Goal: Entertainment & Leisure: Consume media (video, audio)

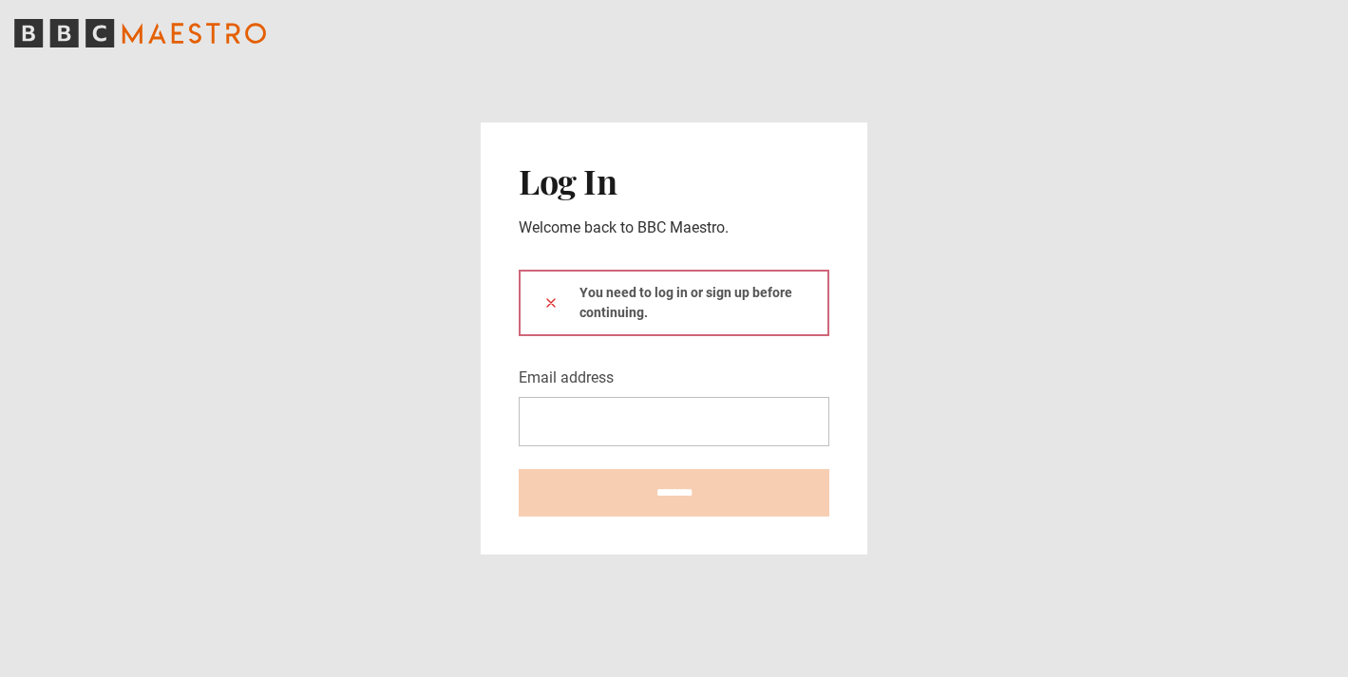
click at [574, 408] on input "Email address" at bounding box center [674, 421] width 311 height 49
type input "**********"
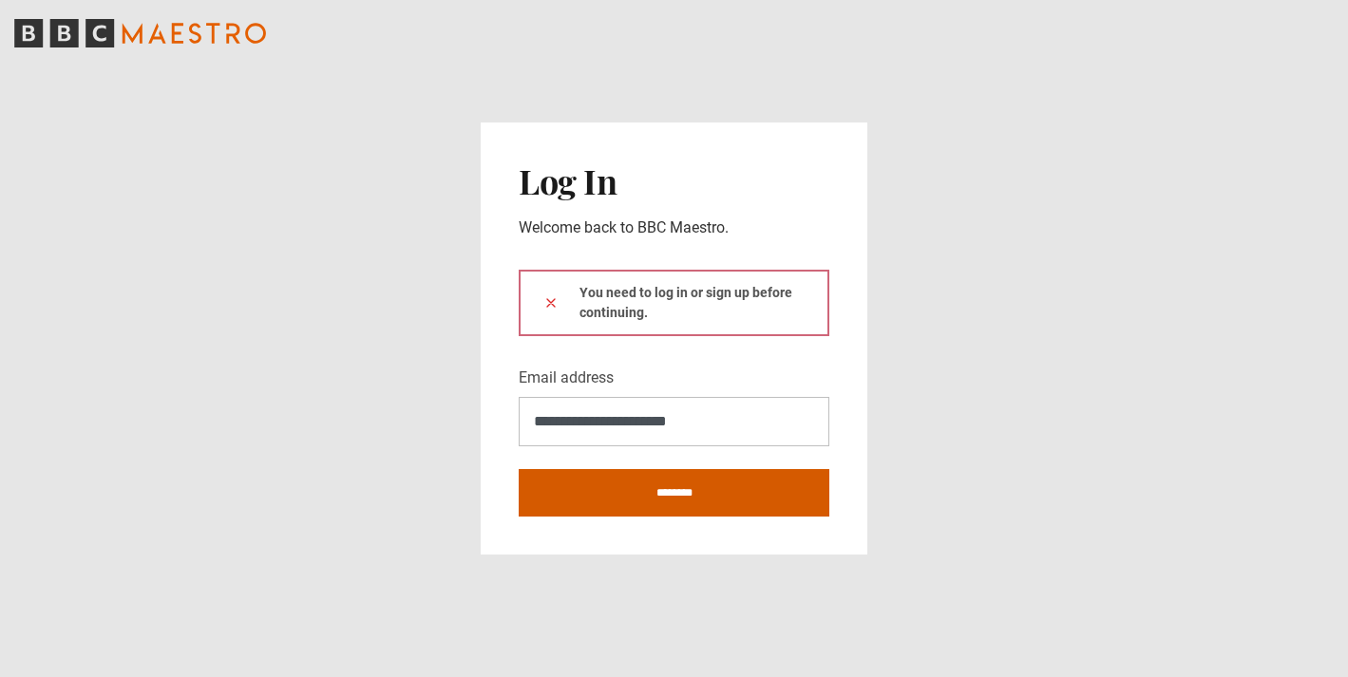
click at [700, 476] on input "********" at bounding box center [674, 492] width 311 height 47
type input "**********"
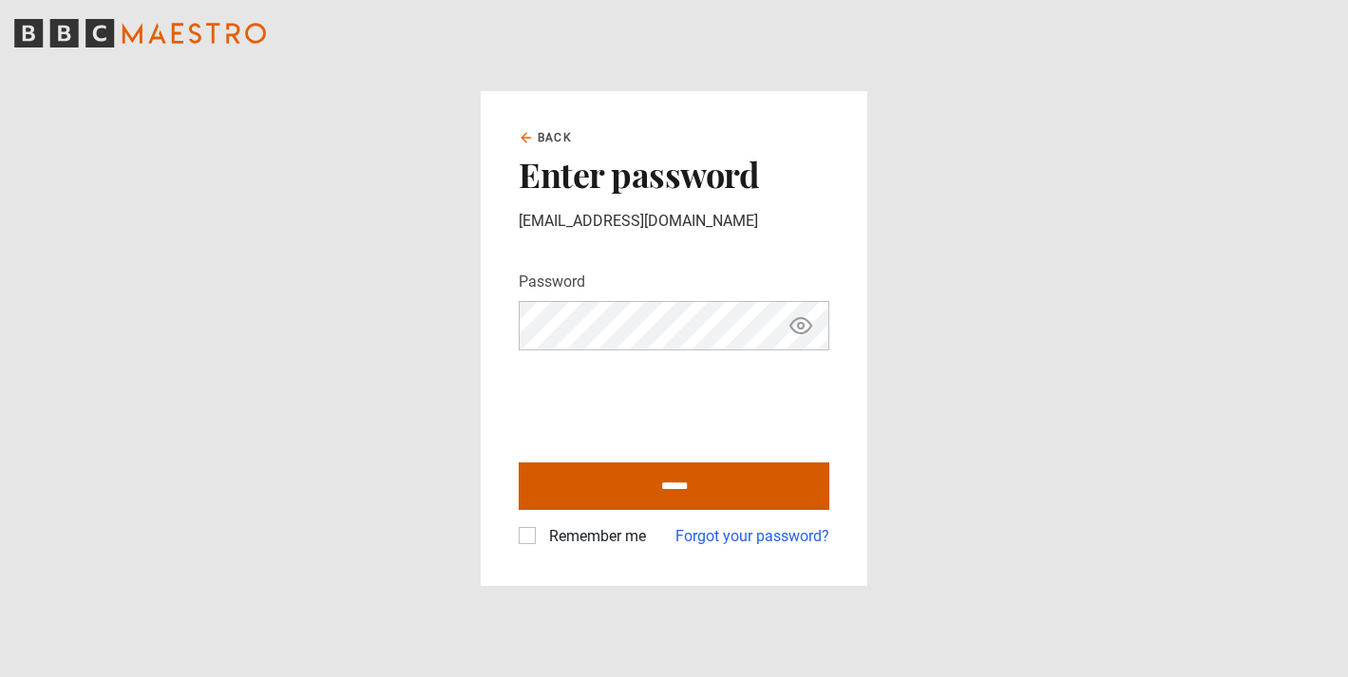
click at [580, 467] on input "******" at bounding box center [674, 486] width 311 height 47
type input "**********"
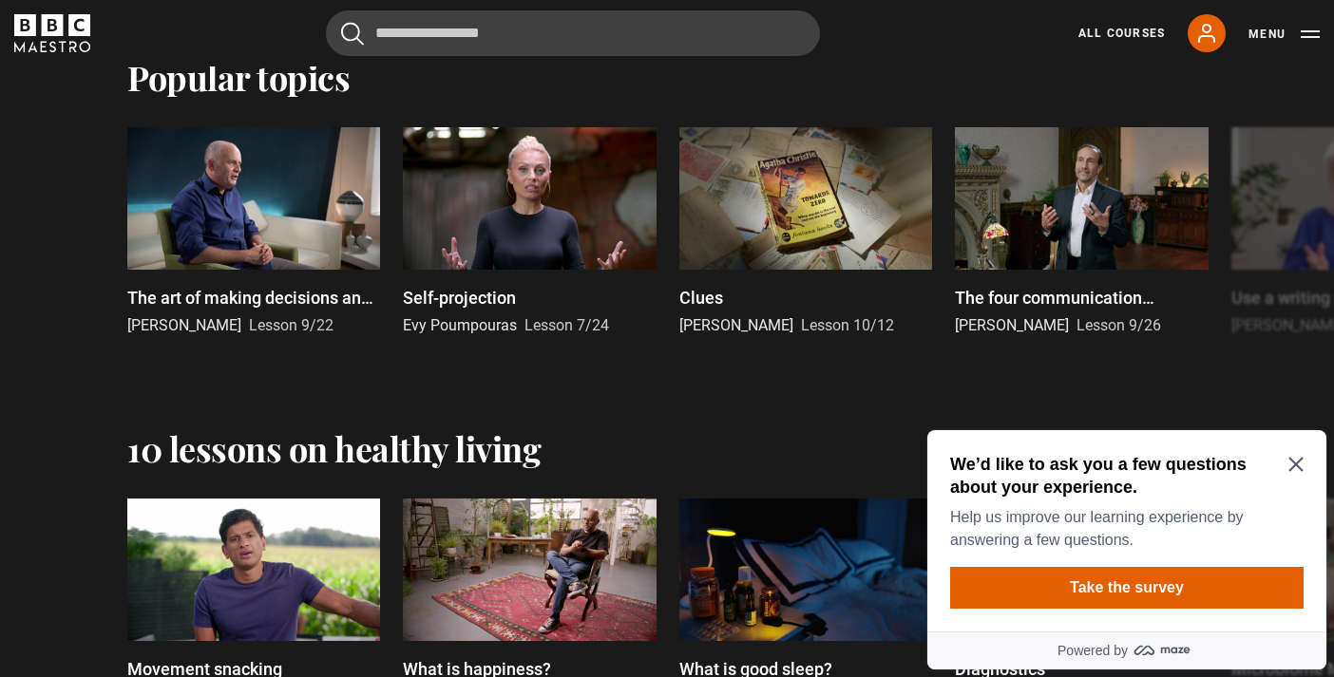
scroll to position [1820, 0]
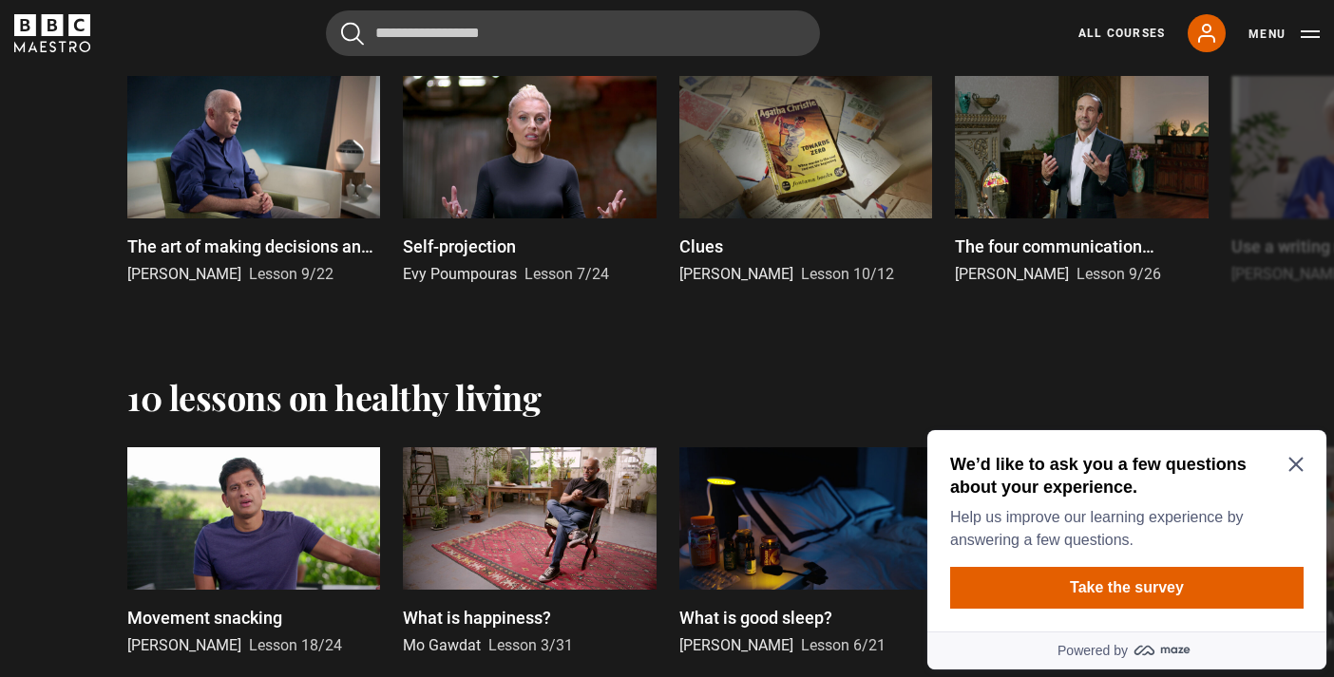
click at [1297, 467] on icon "Close Maze Prompt" at bounding box center [1295, 465] width 14 height 14
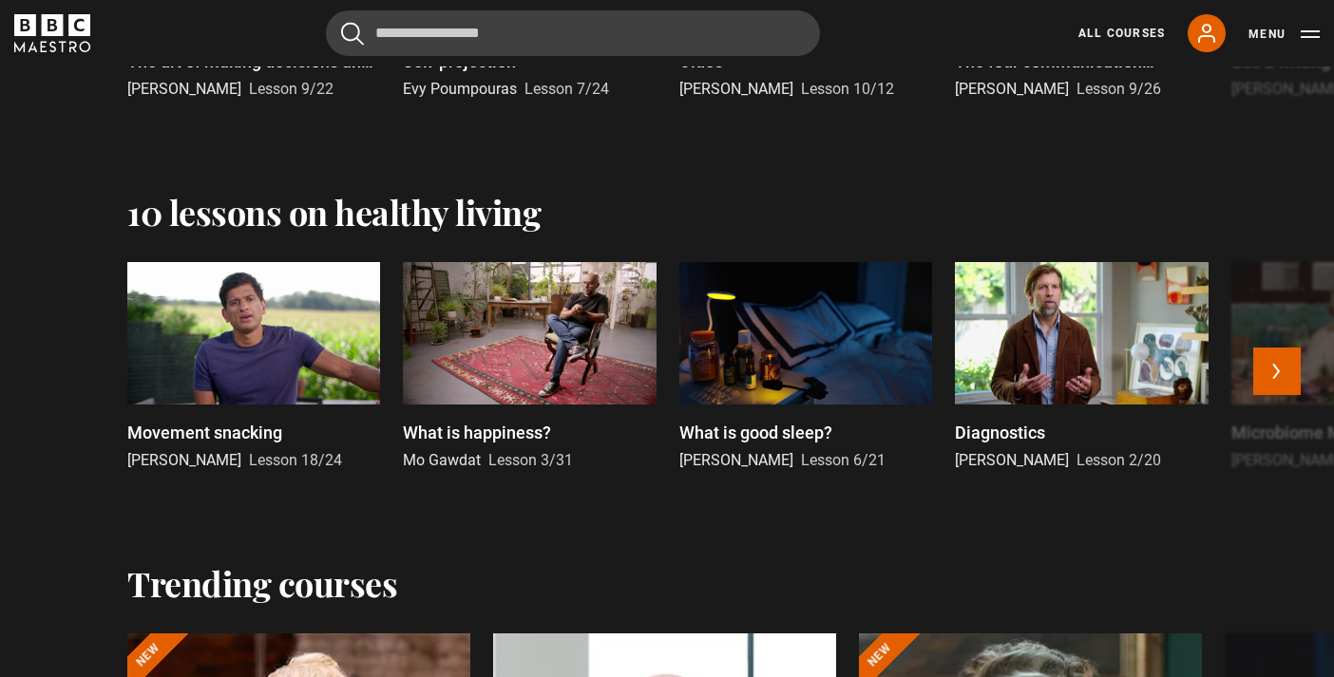
scroll to position [2051, 0]
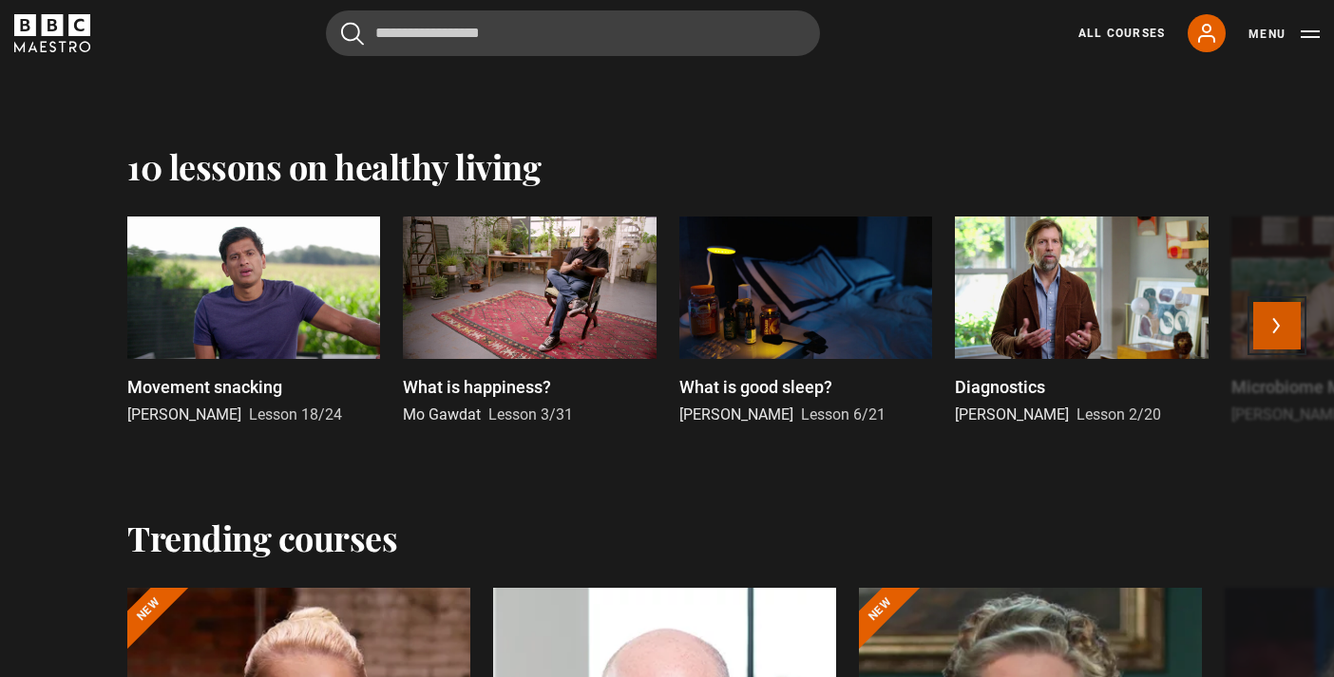
click at [1281, 338] on button "Next" at bounding box center [1276, 325] width 47 height 47
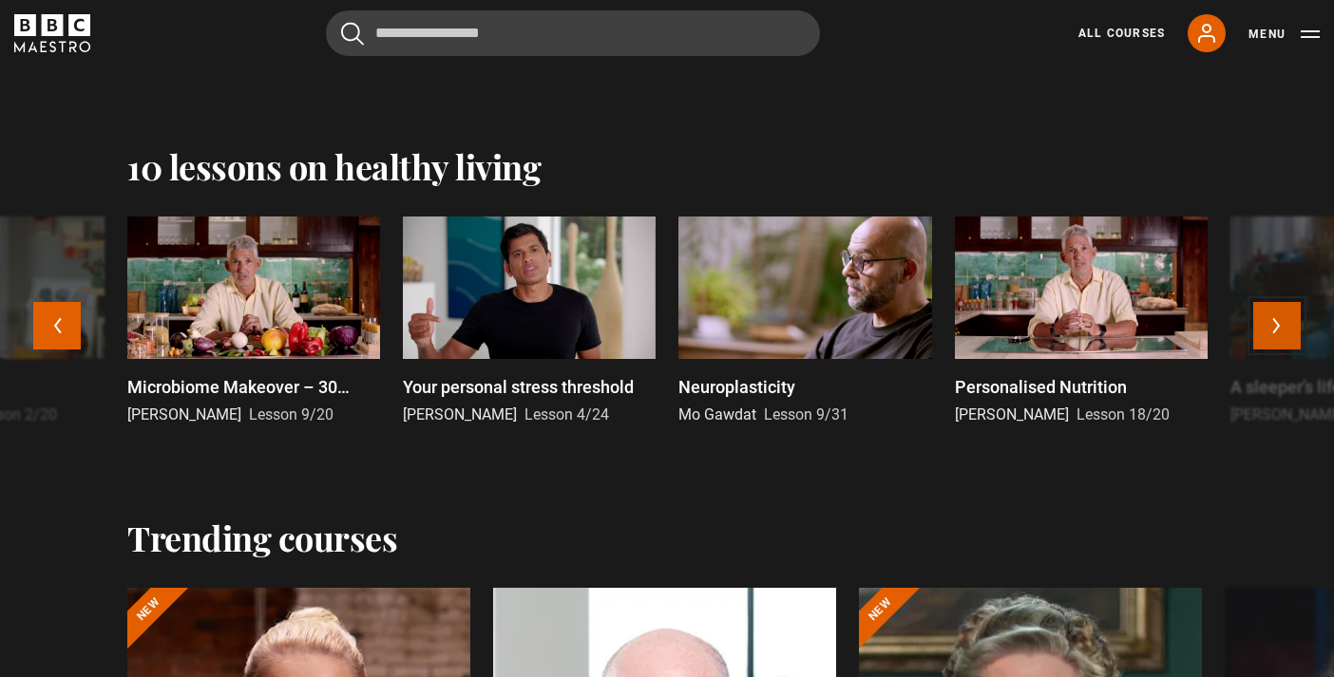
click at [1281, 338] on button "Next" at bounding box center [1276, 325] width 47 height 47
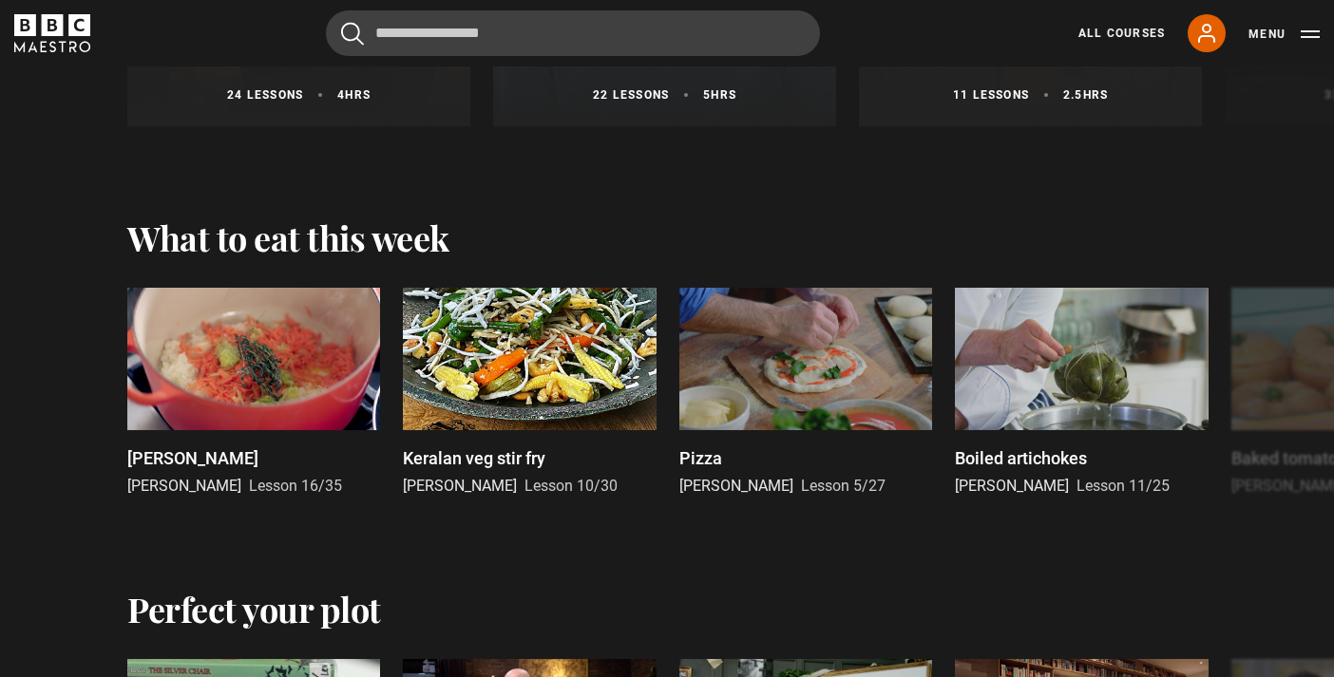
scroll to position [2977, 0]
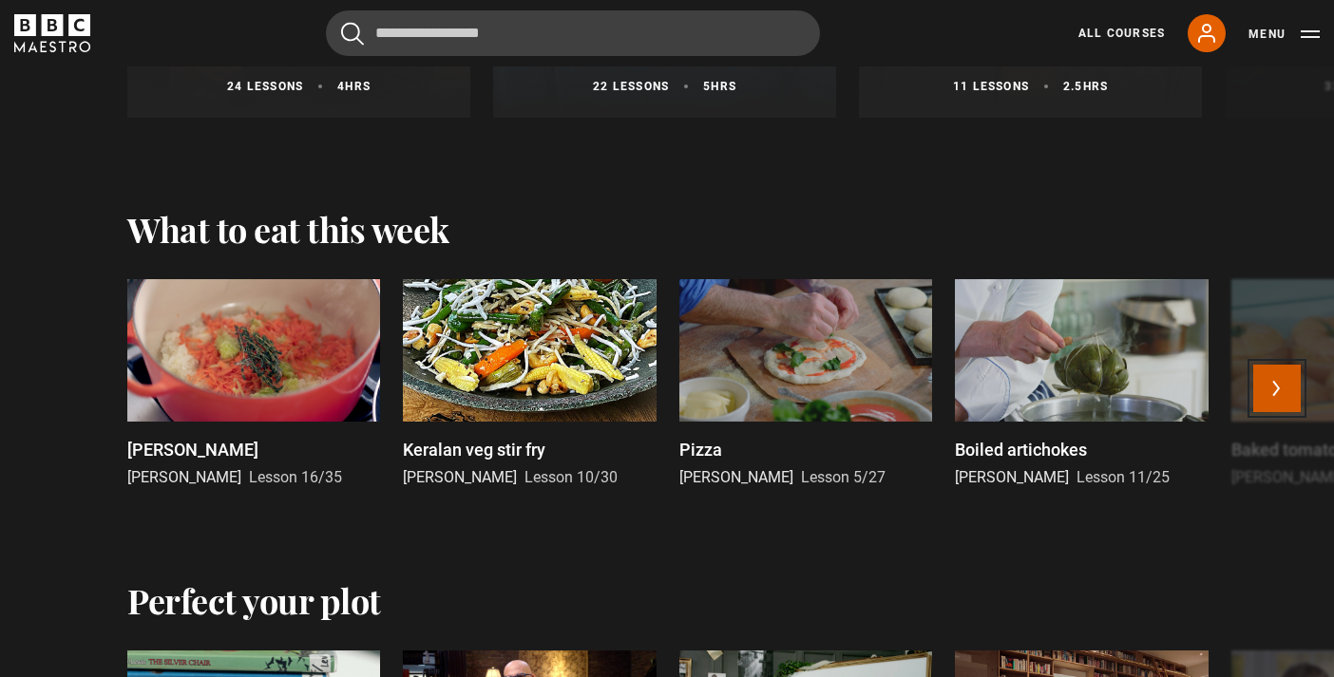
click at [1285, 403] on button "Next" at bounding box center [1276, 388] width 47 height 47
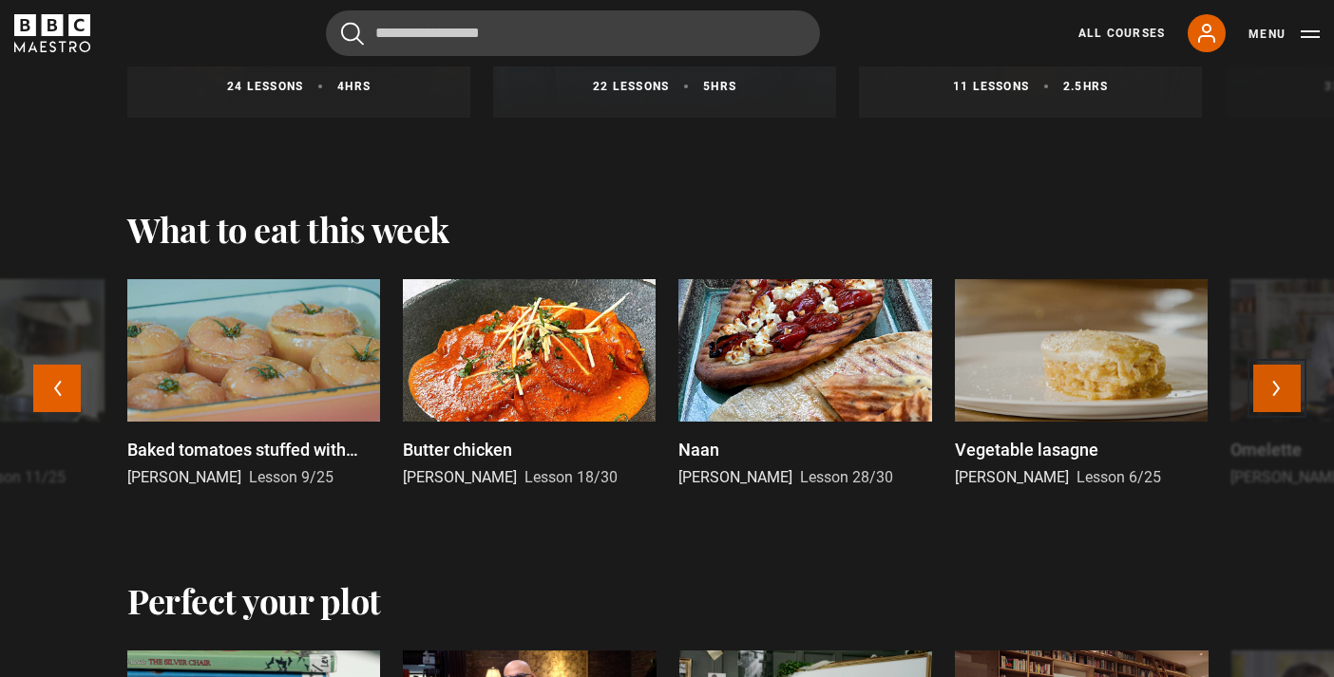
click at [1285, 403] on button "Next" at bounding box center [1276, 388] width 47 height 47
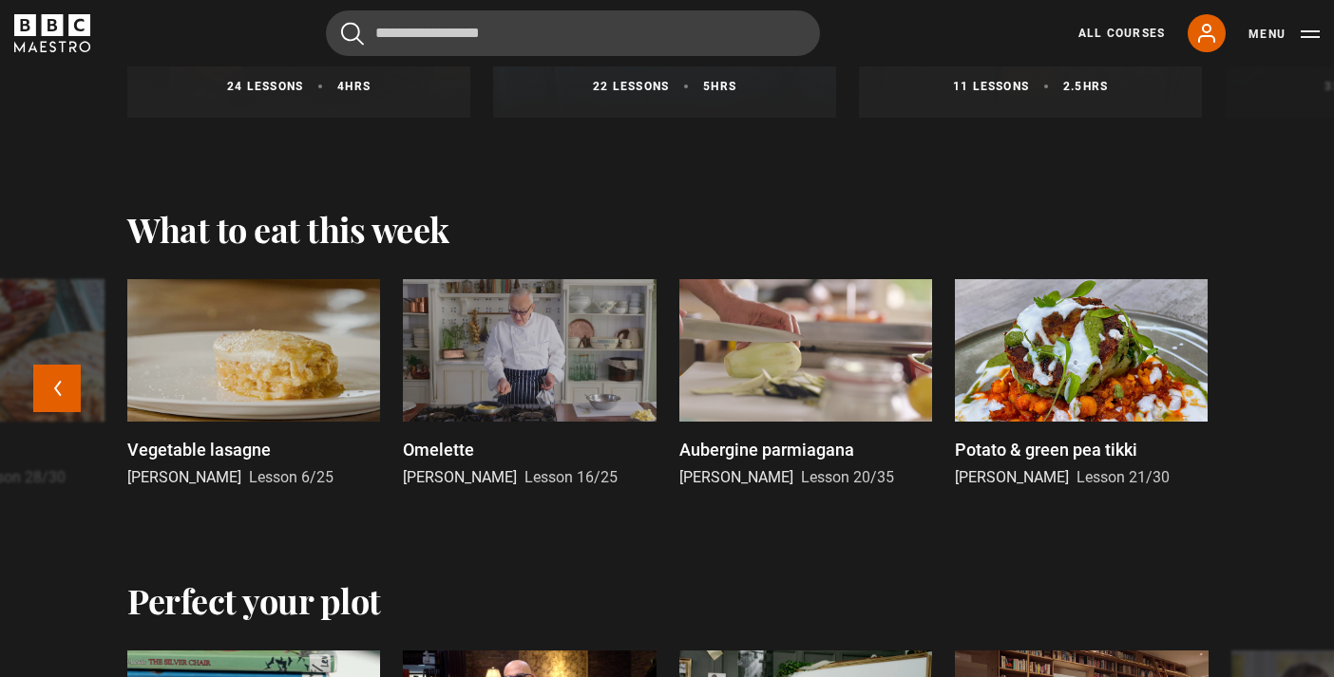
click at [1285, 403] on div "Ragu bolognese Marco Pierre White Lesson 16/35 Keralan veg stir fry Vineet Bhat…" at bounding box center [667, 399] width 1334 height 240
click at [64, 389] on button "Previous" at bounding box center [56, 388] width 47 height 47
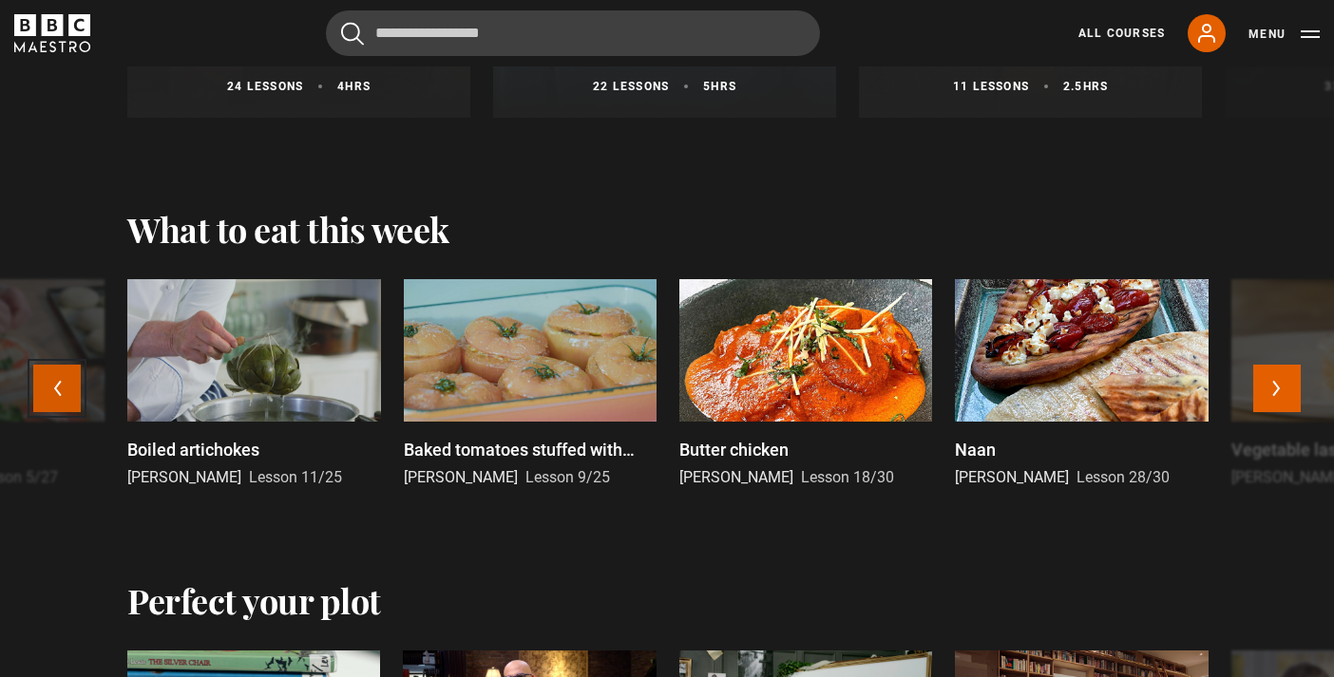
click at [64, 389] on button "Previous" at bounding box center [56, 388] width 47 height 47
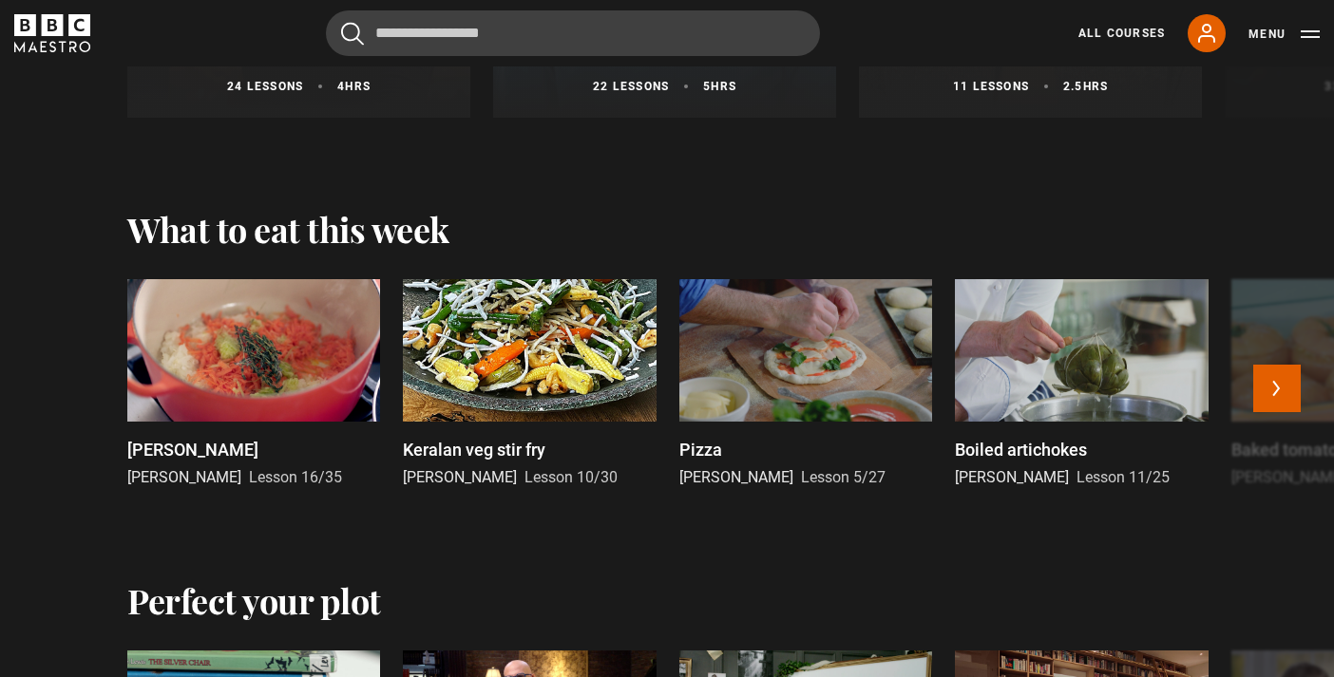
click at [835, 396] on div at bounding box center [805, 350] width 253 height 142
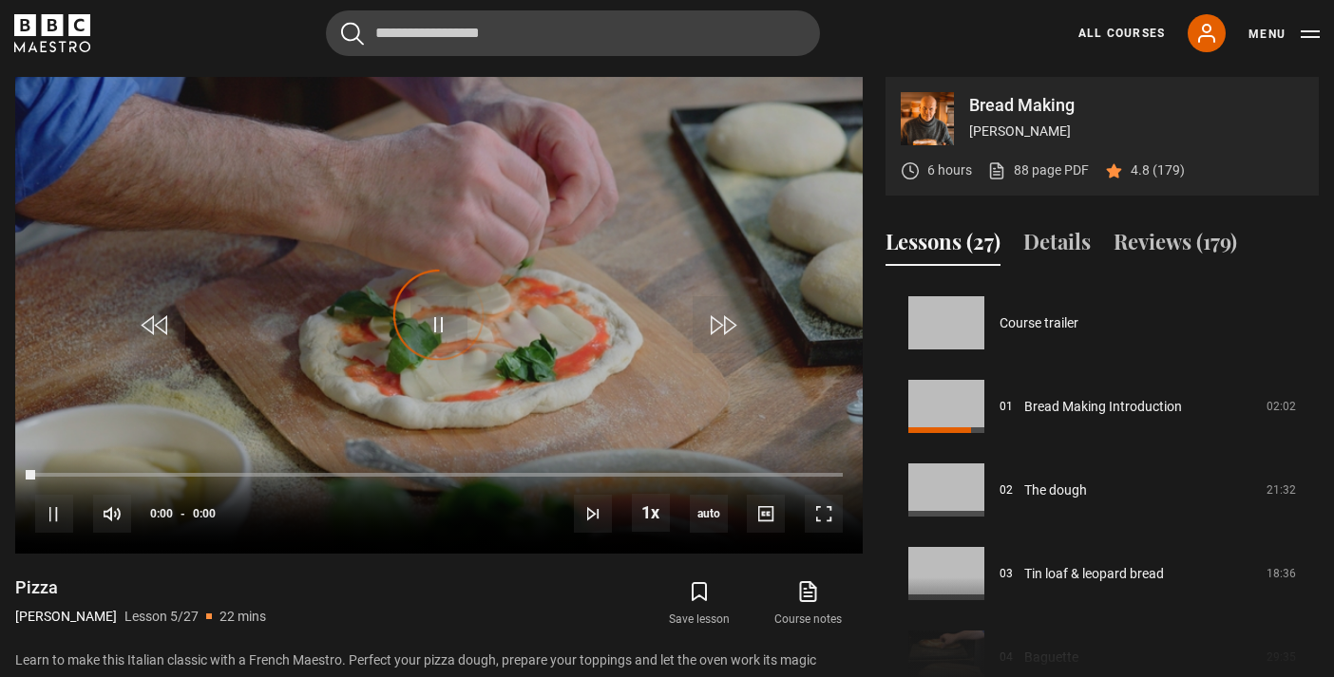
scroll to position [334, 0]
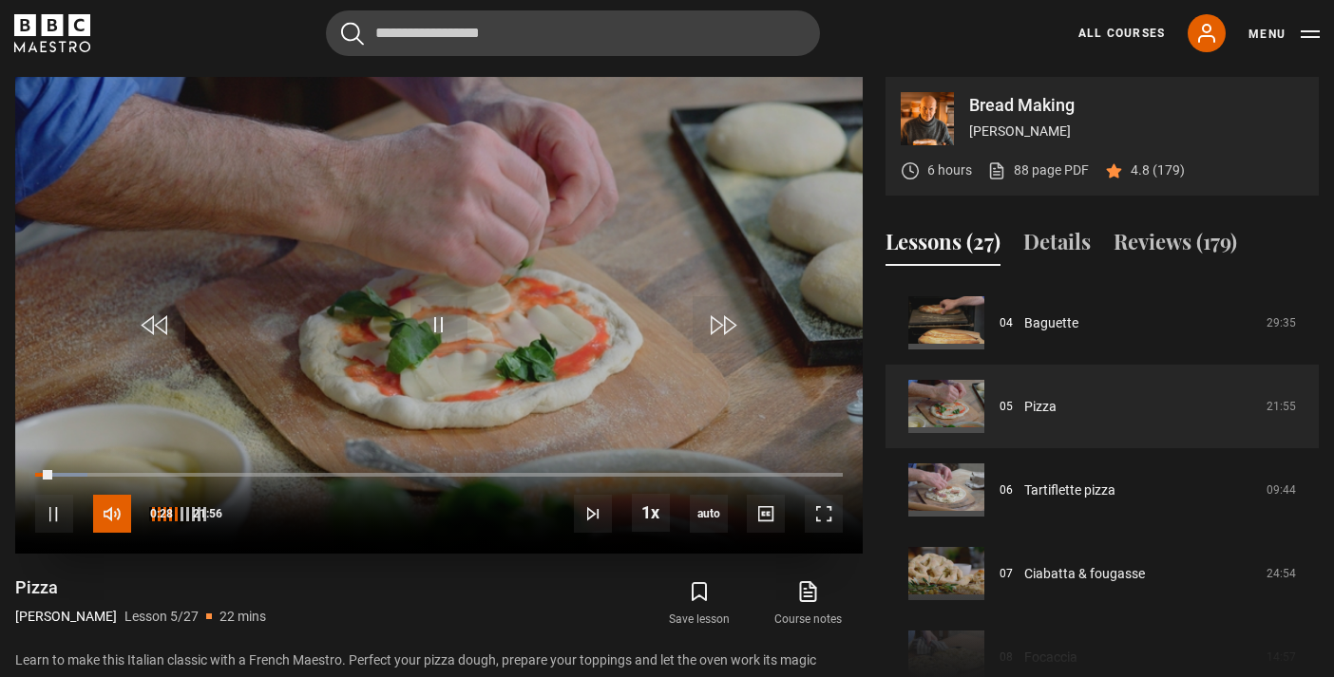
click at [119, 511] on span "Video Player" at bounding box center [112, 514] width 38 height 38
click at [184, 504] on div "57%" at bounding box center [177, 514] width 57 height 38
click at [119, 511] on span "Video Player" at bounding box center [112, 514] width 38 height 38
click at [200, 507] on div "68%" at bounding box center [200, 514] width 1 height 14
click at [198, 502] on div "75%" at bounding box center [177, 514] width 57 height 38
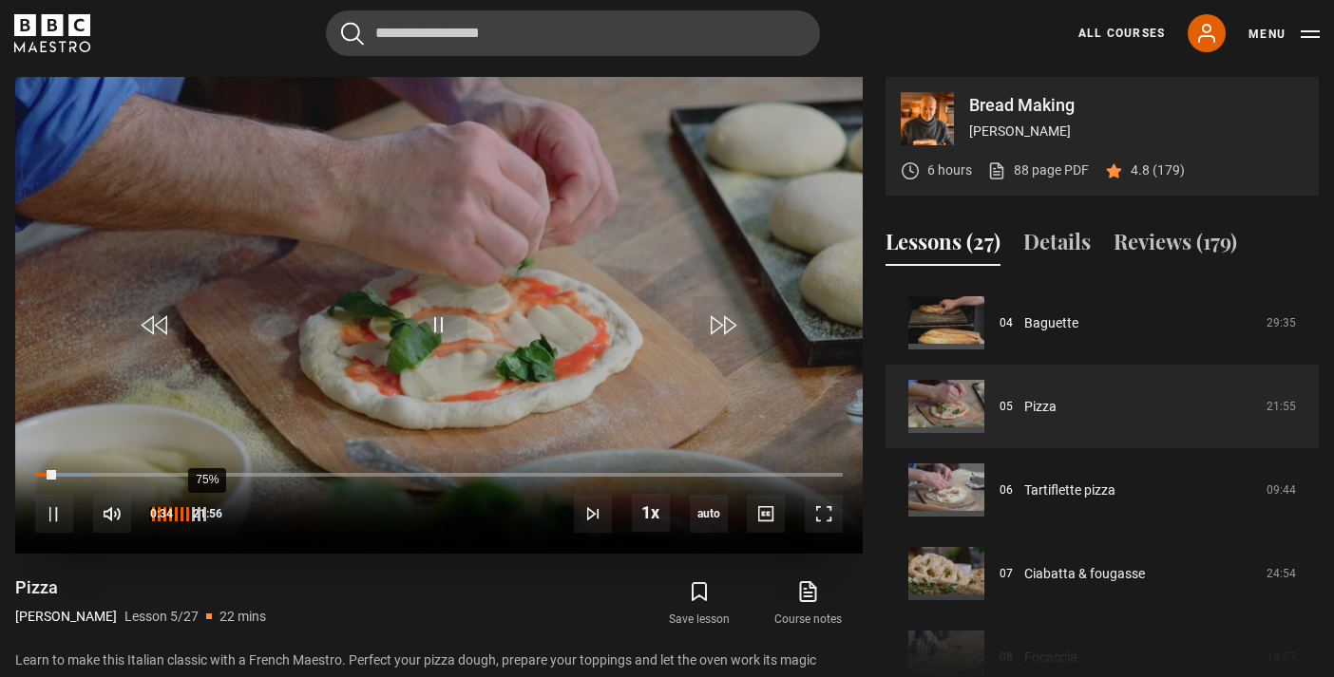
click at [198, 502] on div "75%" at bounding box center [177, 514] width 57 height 38
click at [218, 511] on div "90%" at bounding box center [218, 514] width 1 height 14
click at [222, 513] on div "96%" at bounding box center [222, 514] width 1 height 14
click at [49, 509] on span "Video Player" at bounding box center [54, 514] width 38 height 38
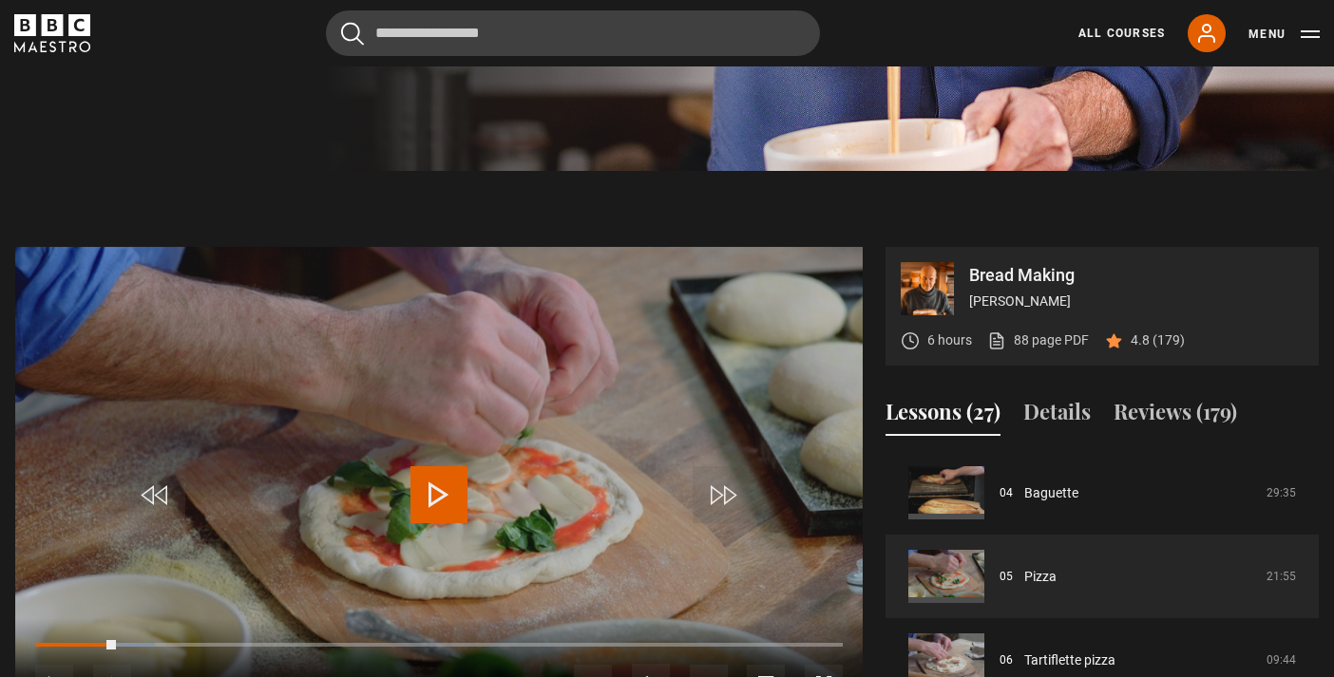
scroll to position [801, 0]
